Goal: Find specific page/section: Find specific page/section

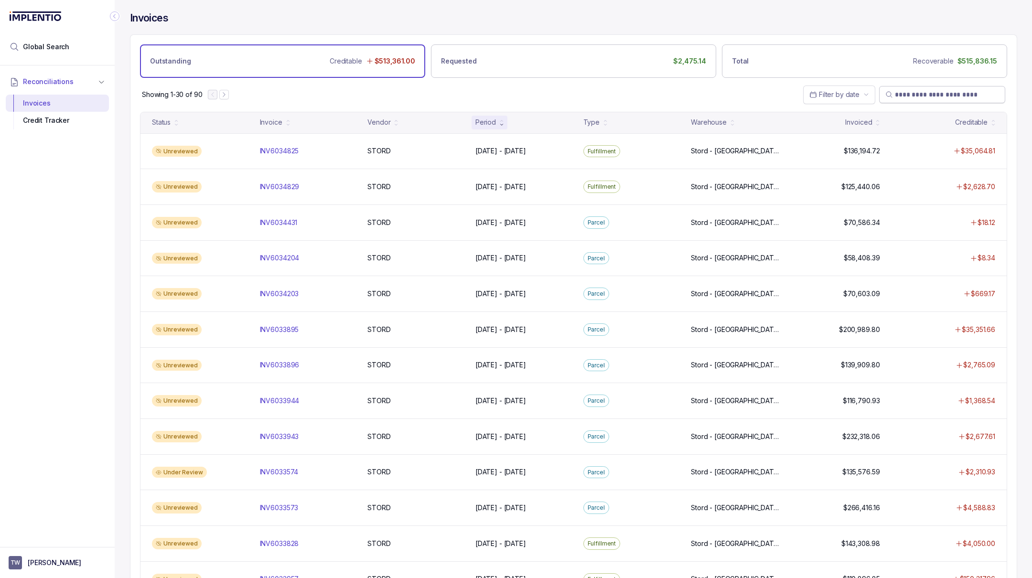
click at [963, 95] on input "search" at bounding box center [947, 95] width 104 height 10
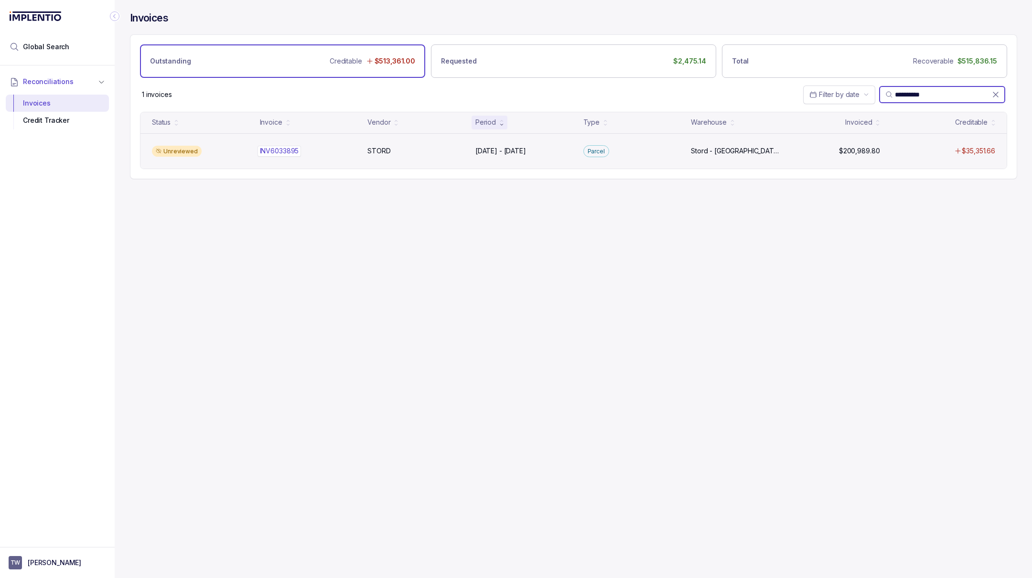
type input "**********"
click at [290, 148] on p "INV6033895" at bounding box center [280, 151] width 44 height 11
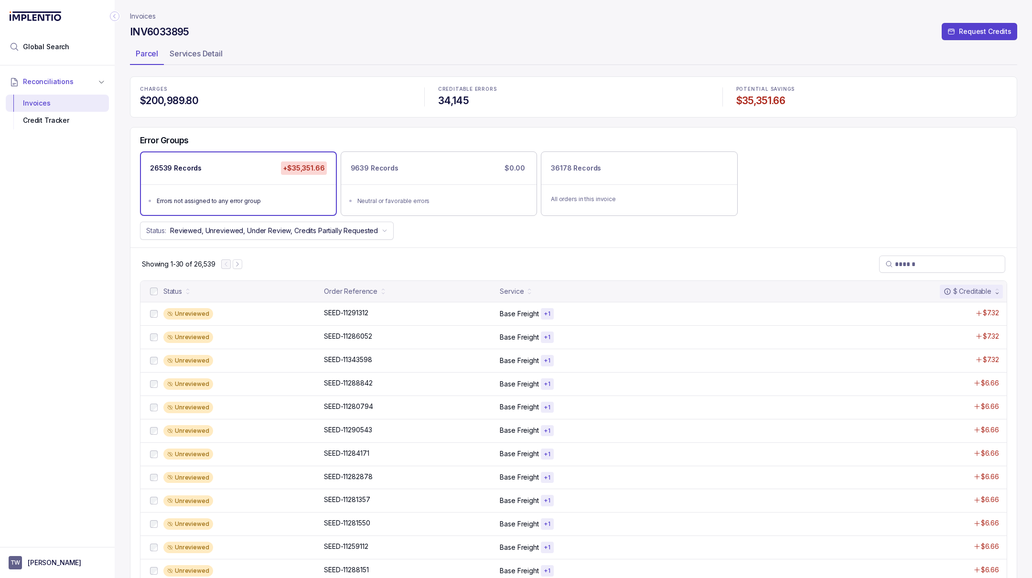
click at [172, 24] on header "Invoices INV6033895 Request Credits Parcel Services Detail" at bounding box center [574, 38] width 888 height 76
click at [172, 28] on h4 "INV6033895" at bounding box center [159, 31] width 59 height 13
copy h4 "INV6033895"
click at [162, 31] on h4 "INV6033895" at bounding box center [159, 31] width 59 height 13
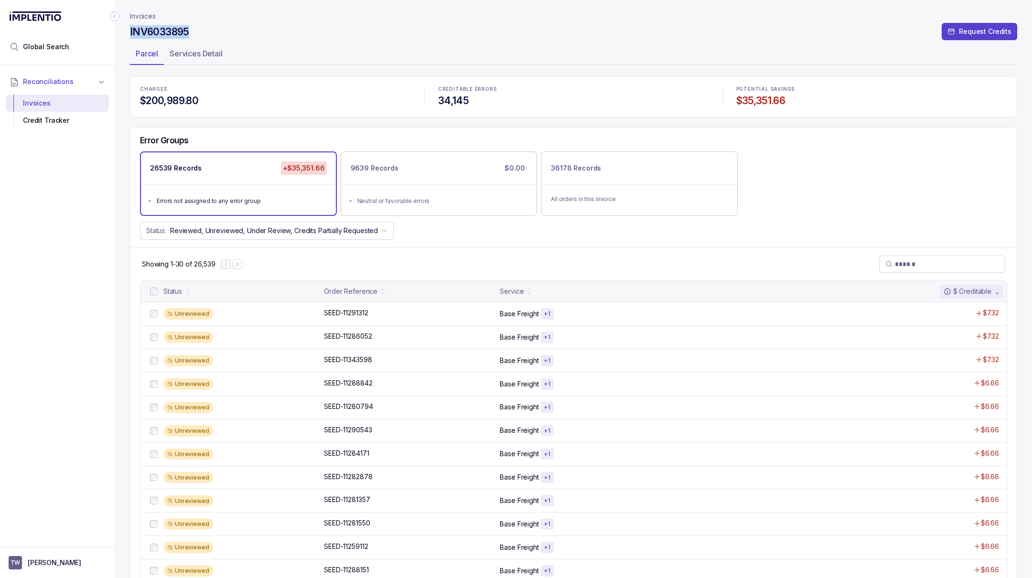
click at [162, 31] on h4 "INV6033895" at bounding box center [159, 31] width 59 height 13
